Goal: Check status: Check status

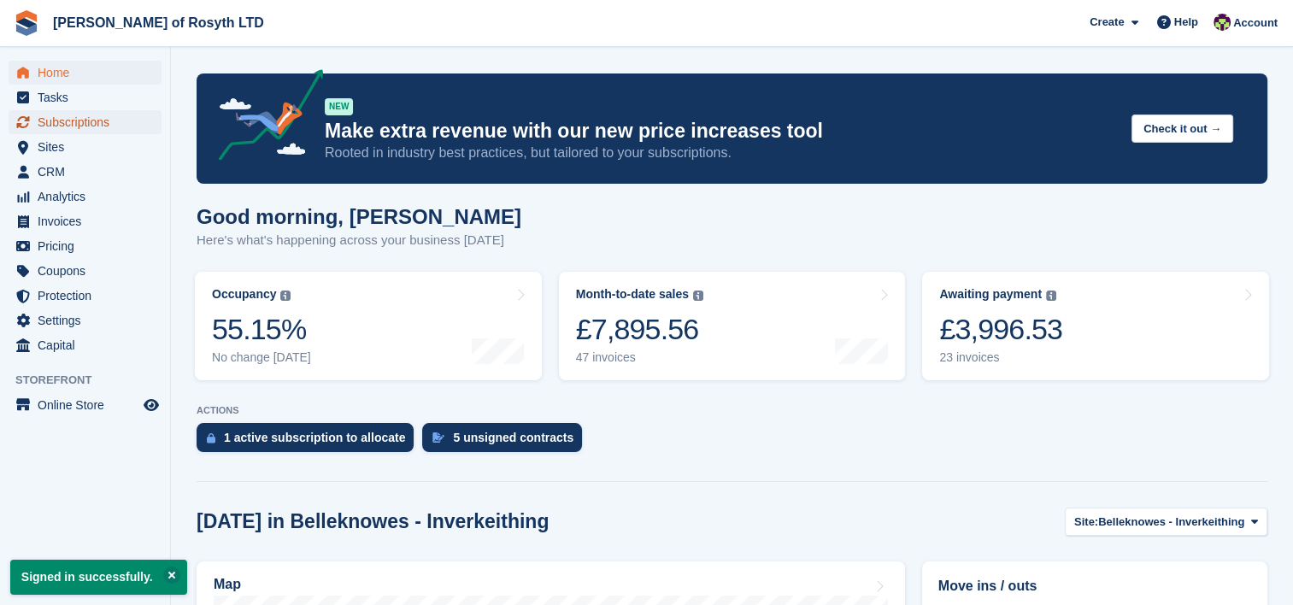
click at [65, 121] on span "Subscriptions" at bounding box center [89, 122] width 103 height 24
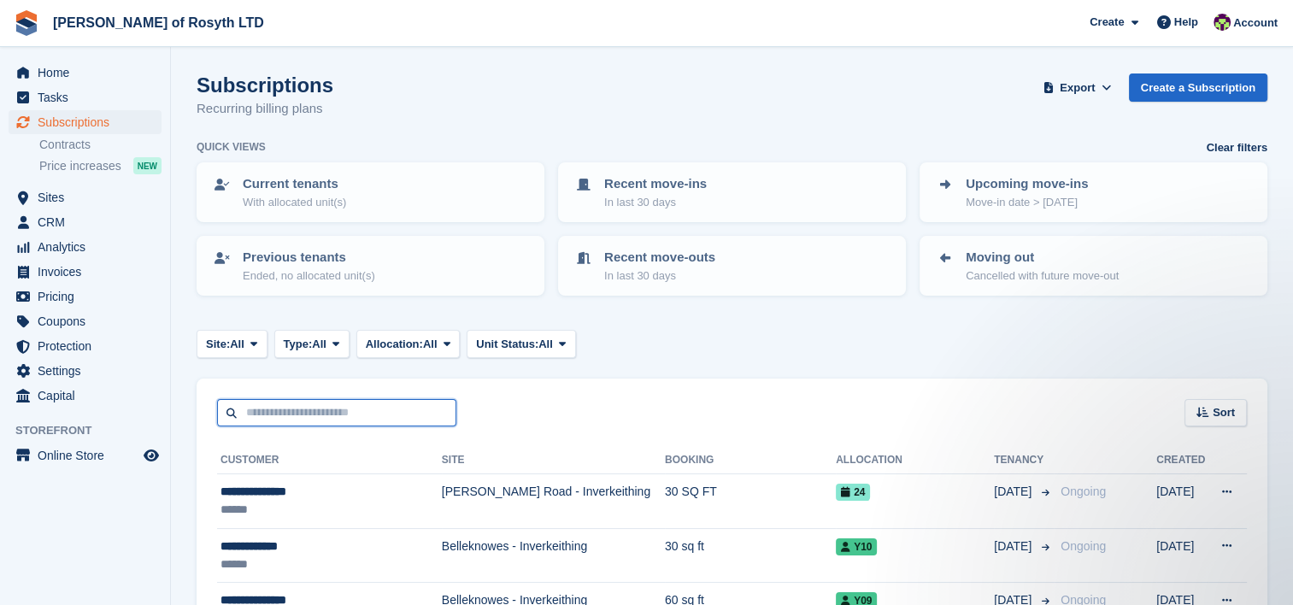
click at [262, 412] on input "text" at bounding box center [336, 413] width 239 height 28
type input "*****"
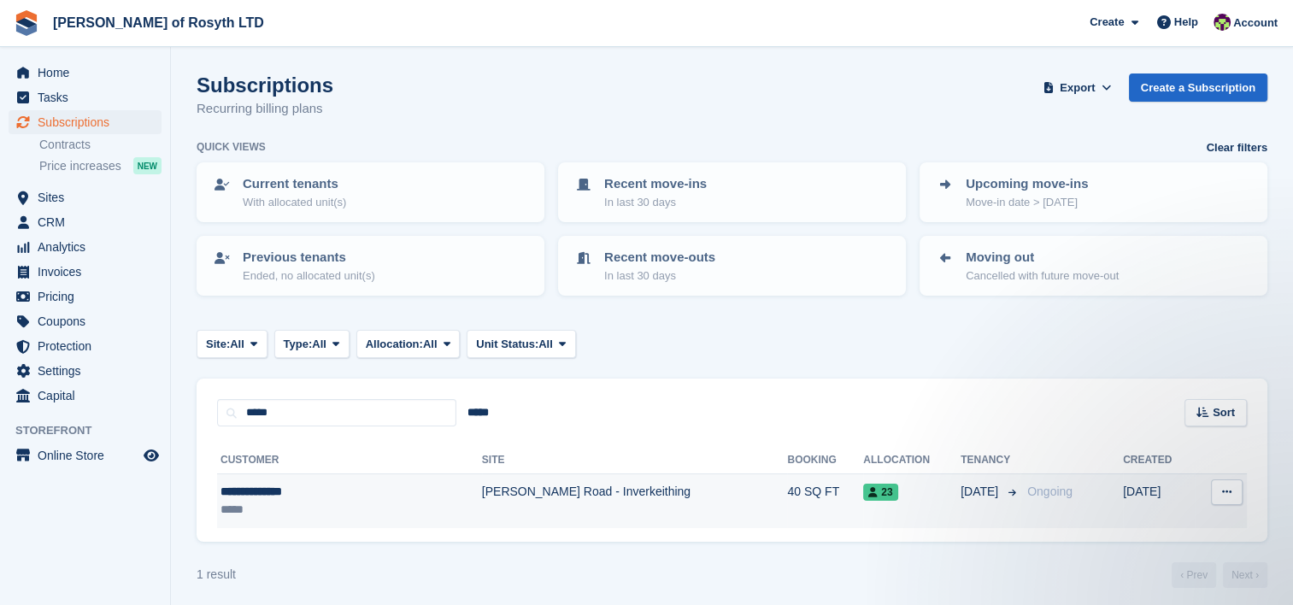
click at [281, 483] on div "**********" at bounding box center [310, 492] width 178 height 18
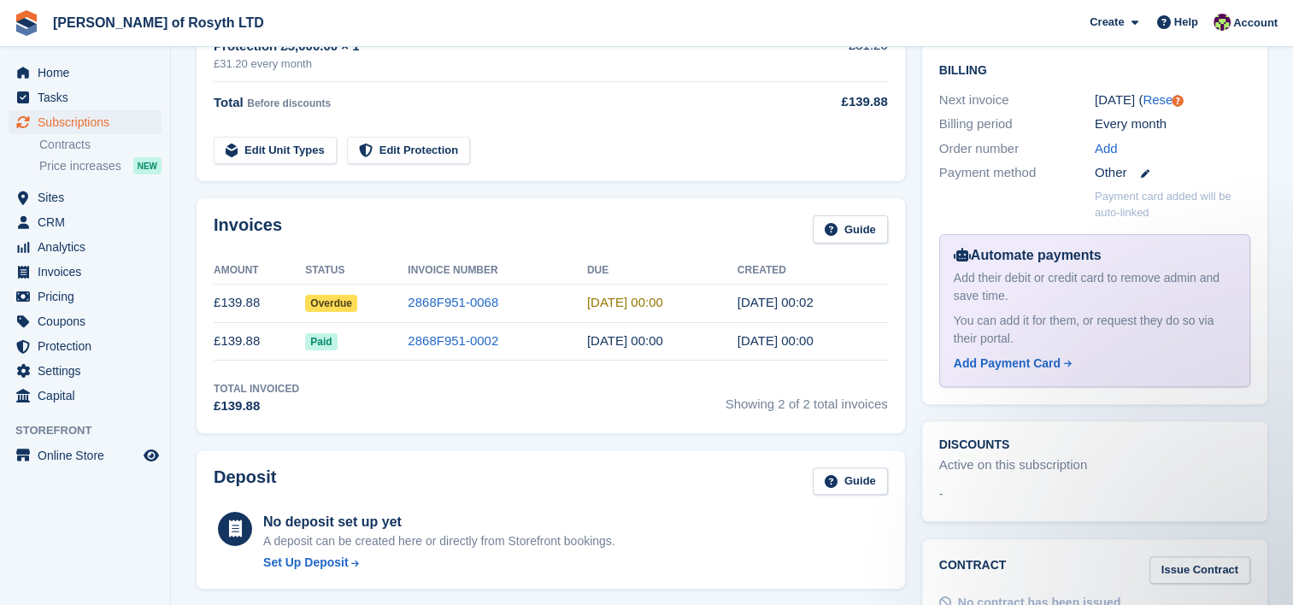
click at [333, 303] on span "Overdue" at bounding box center [331, 303] width 52 height 17
click at [432, 304] on link "2868F951-0068" at bounding box center [453, 302] width 91 height 15
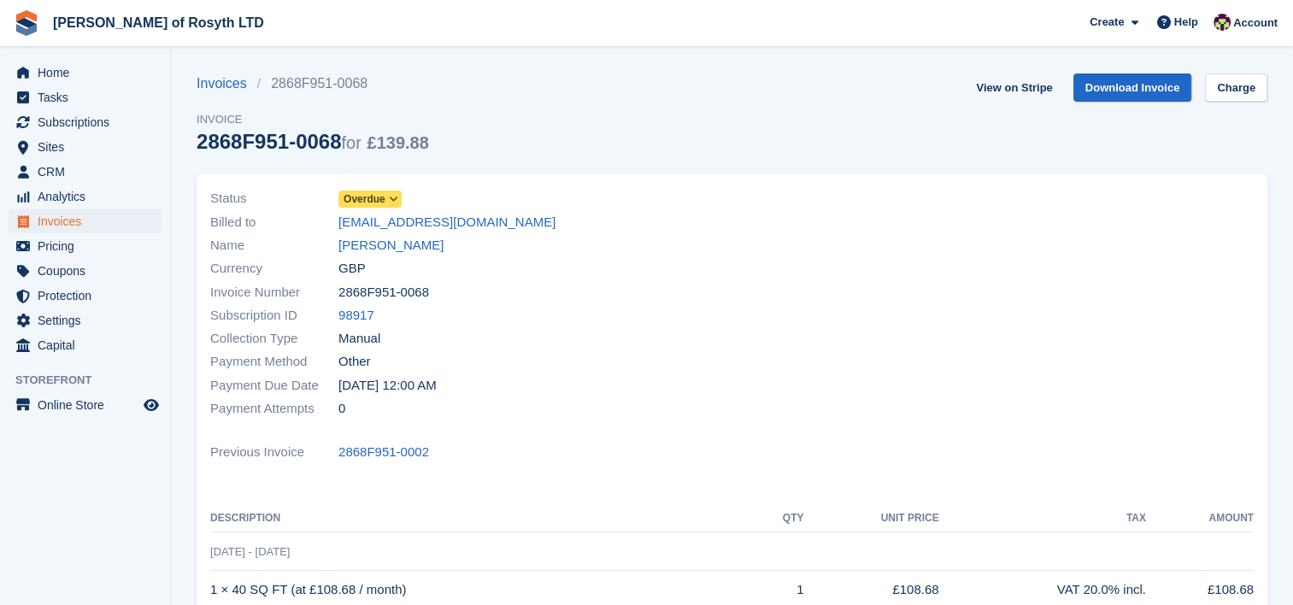
click at [394, 199] on icon at bounding box center [393, 199] width 9 height 10
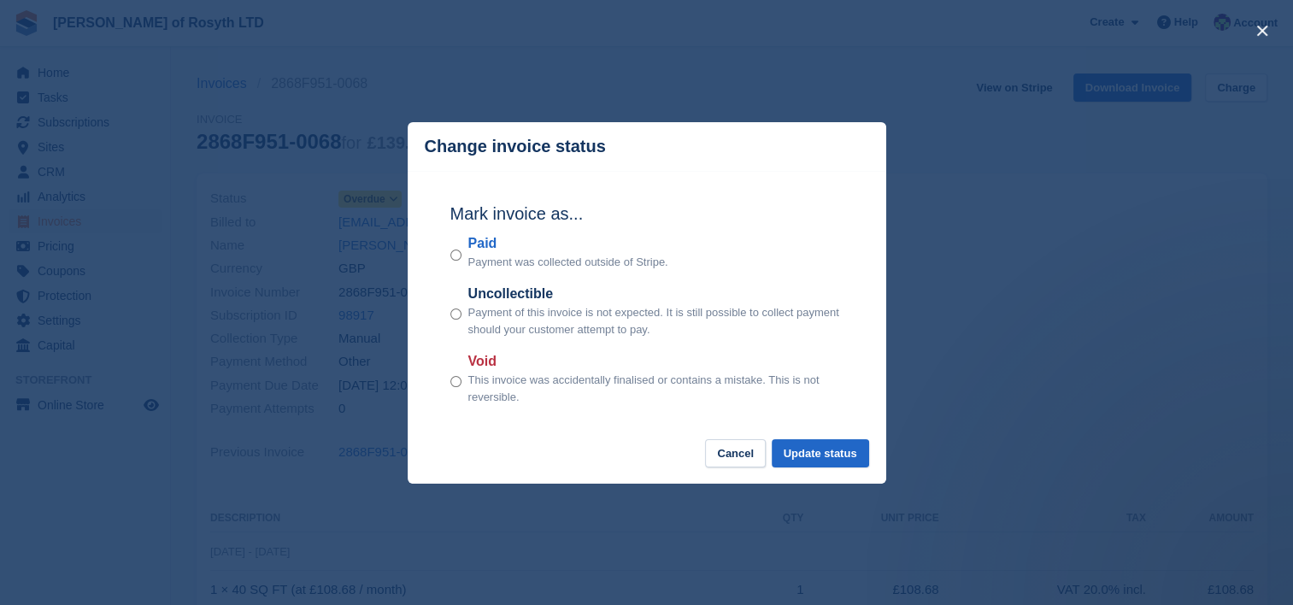
click at [838, 468] on footer "Cancel Update status" at bounding box center [647, 461] width 479 height 44
click at [845, 448] on button "Update status" at bounding box center [820, 453] width 97 height 28
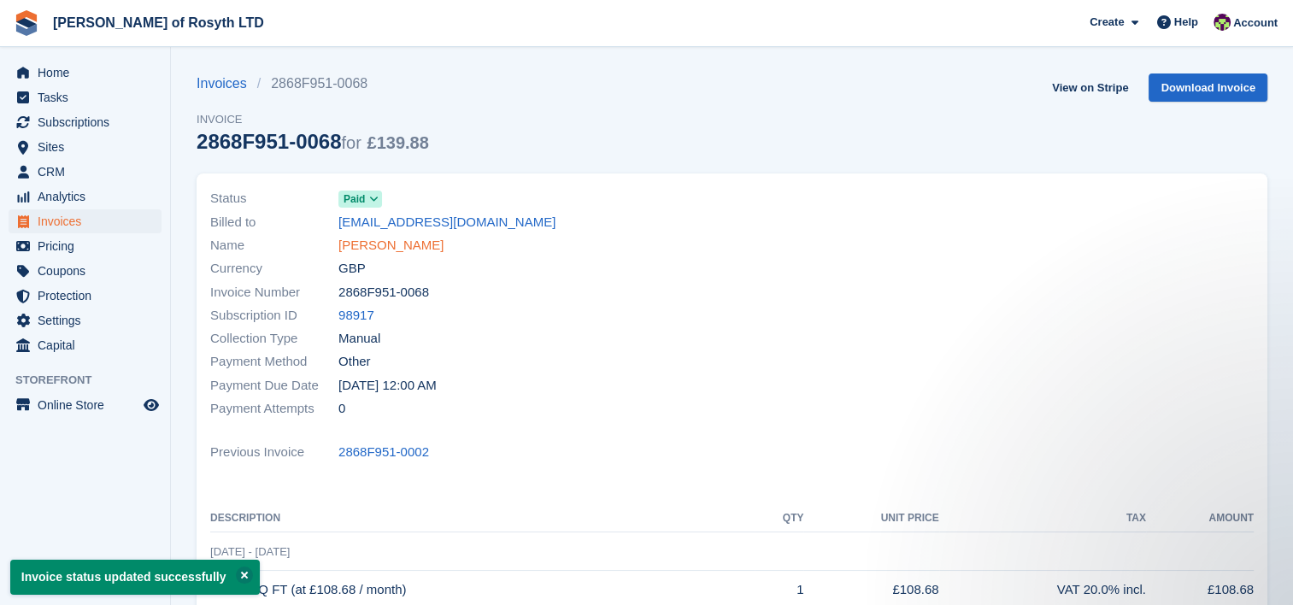
click at [410, 244] on link "Sarah McKinney" at bounding box center [390, 246] width 105 height 20
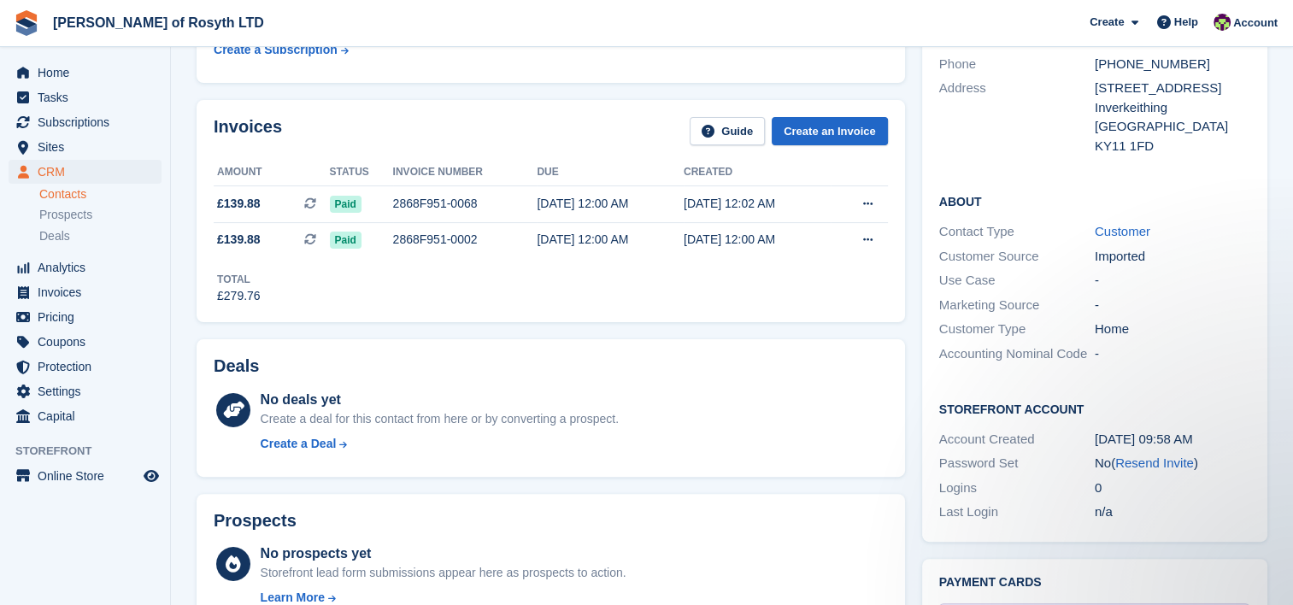
scroll to position [80, 0]
